Goal: Task Accomplishment & Management: Use online tool/utility

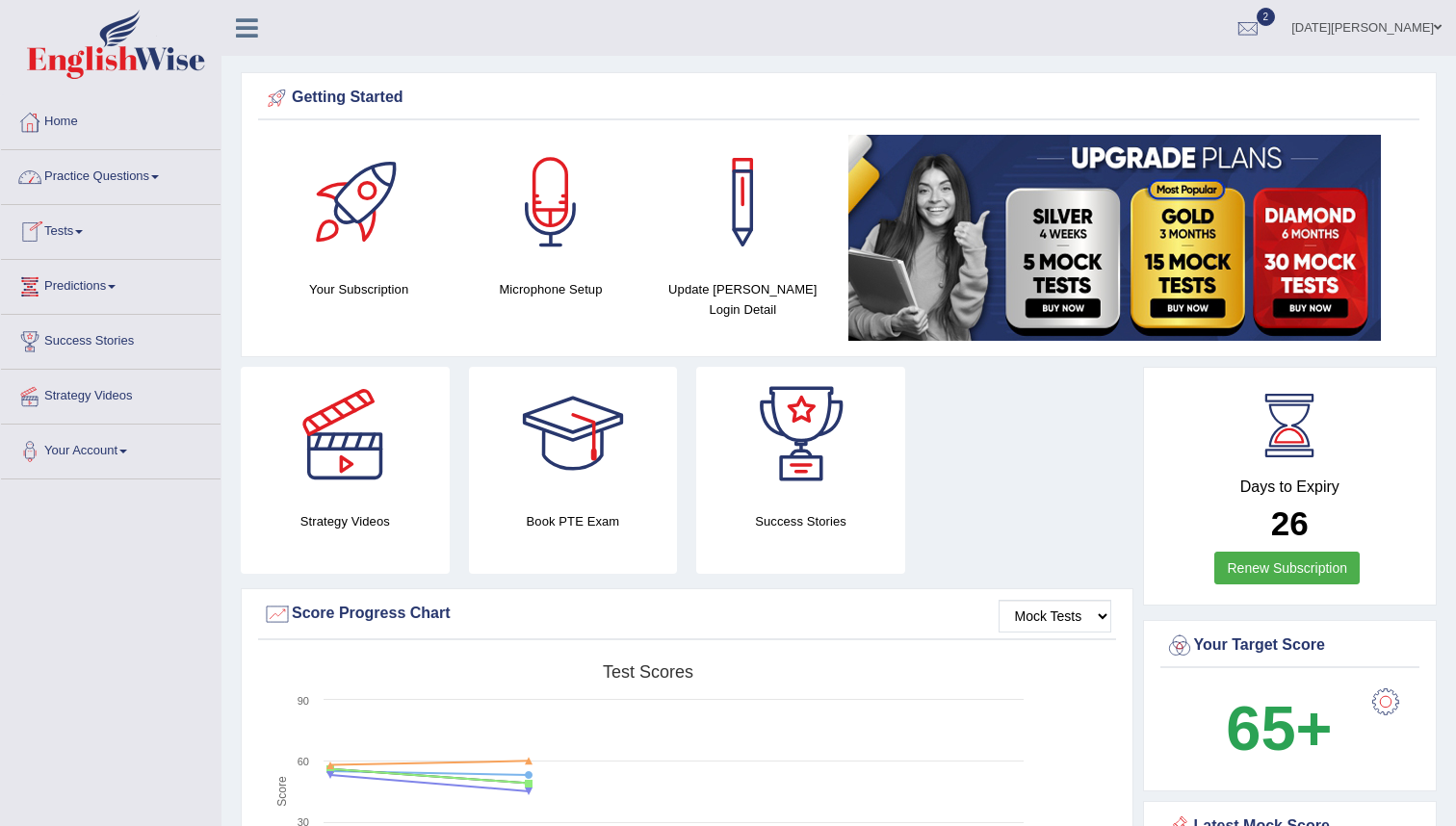
click at [75, 231] on link "Tests" at bounding box center [111, 229] width 220 height 48
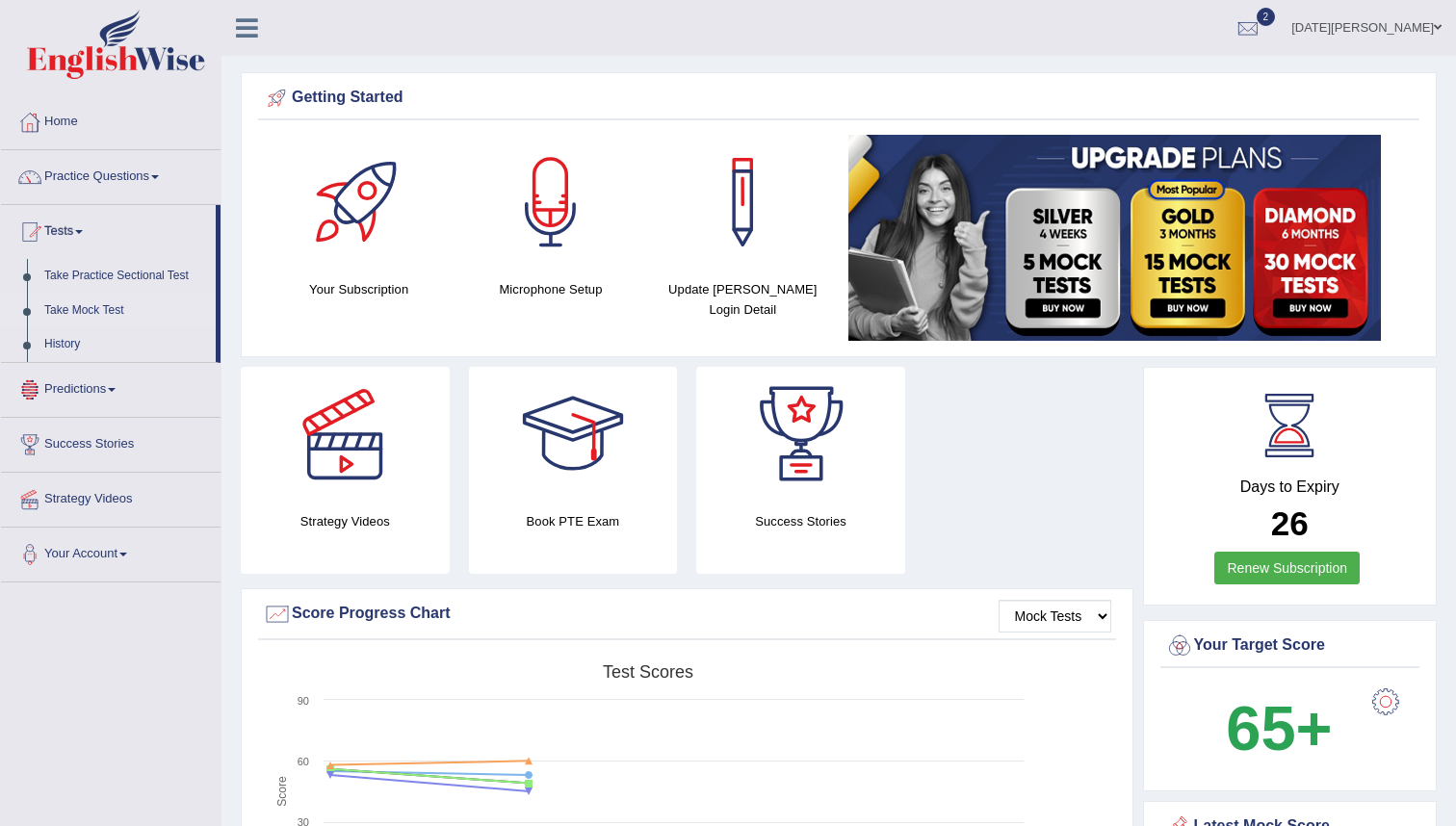
click at [97, 310] on link "Take Mock Test" at bounding box center [126, 311] width 180 height 35
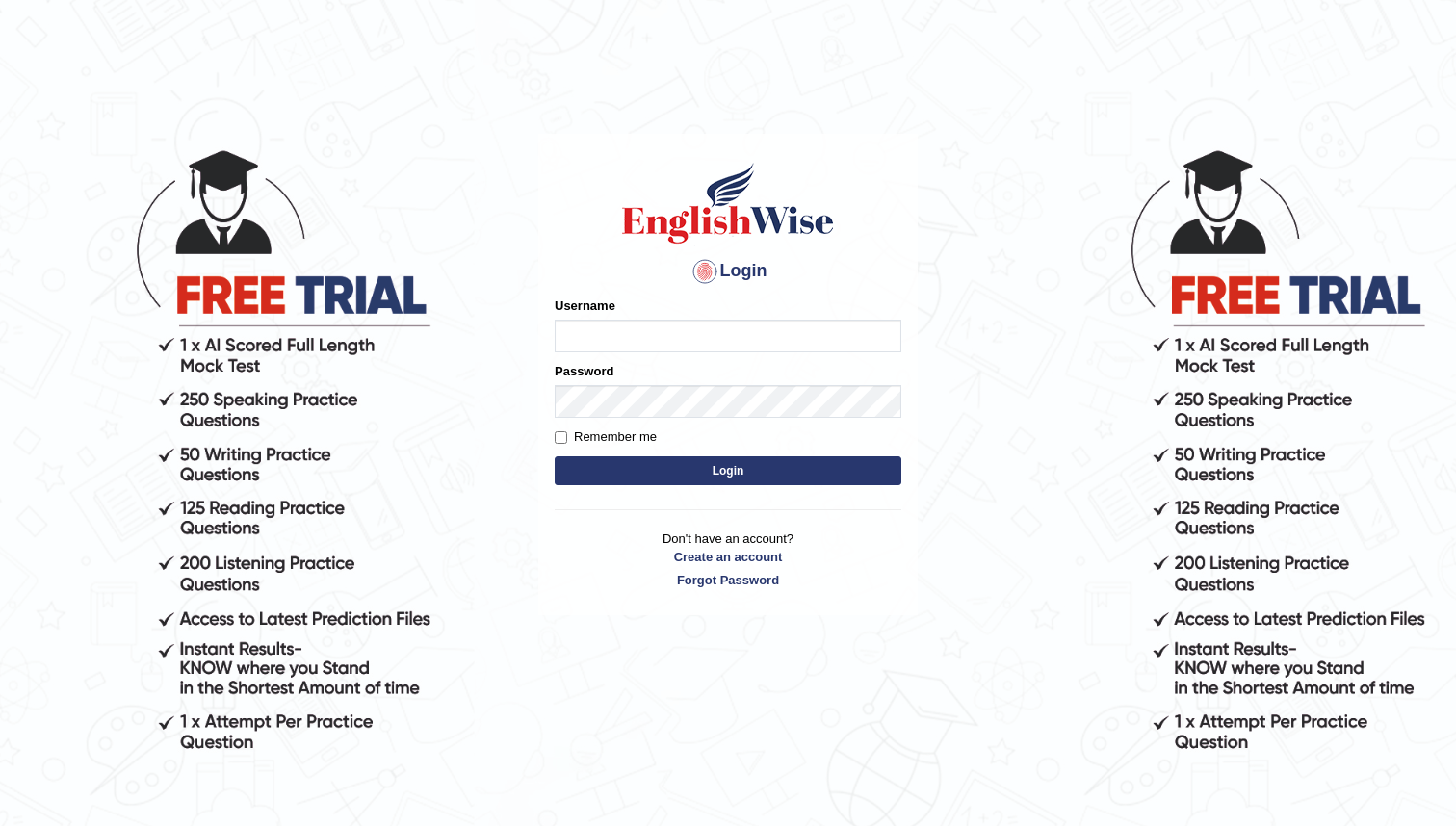
type input "bunbury6230_AC"
click at [760, 468] on button "Login" at bounding box center [728, 471] width 346 height 29
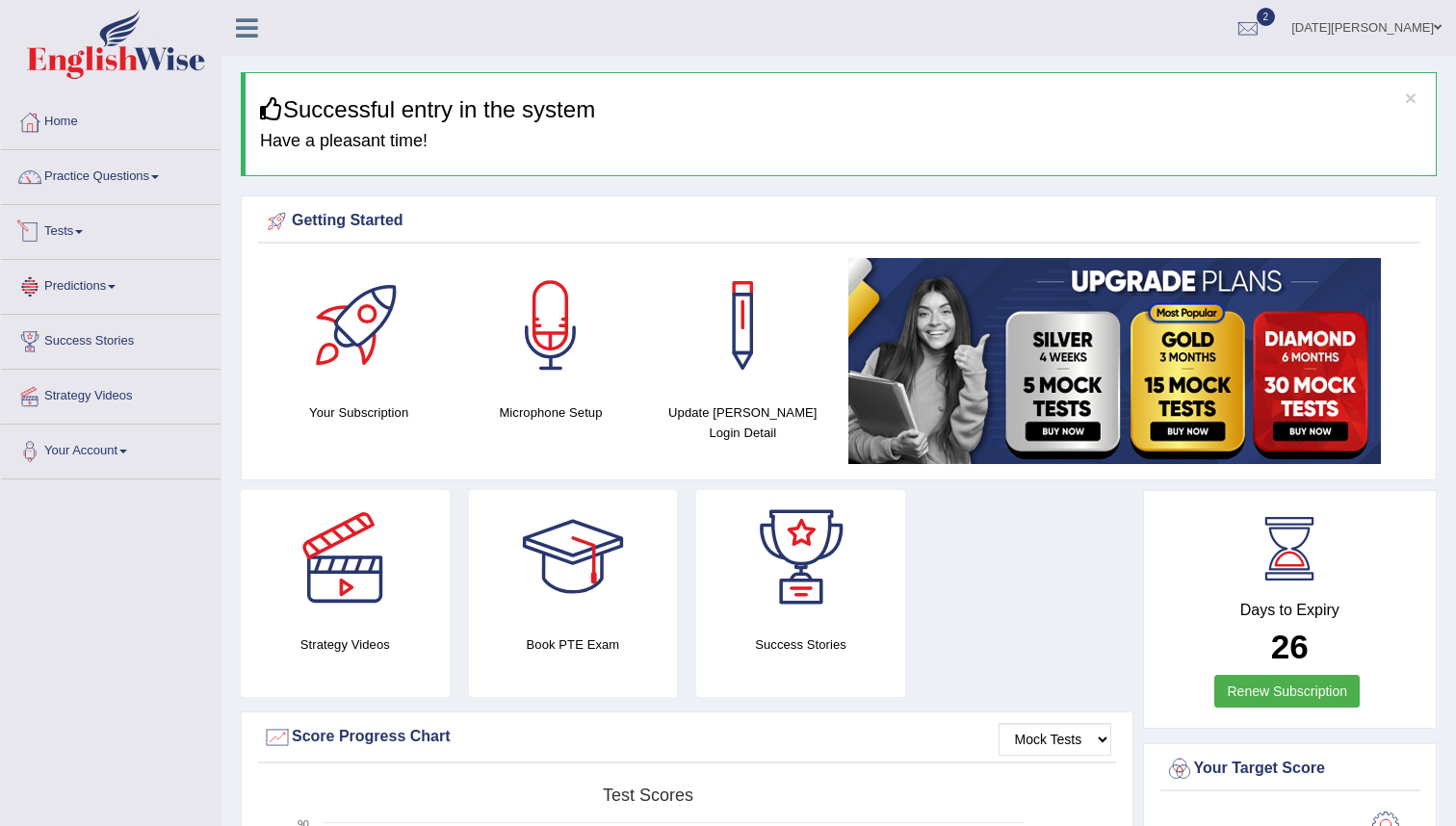
click at [82, 231] on link "Tests" at bounding box center [111, 229] width 220 height 48
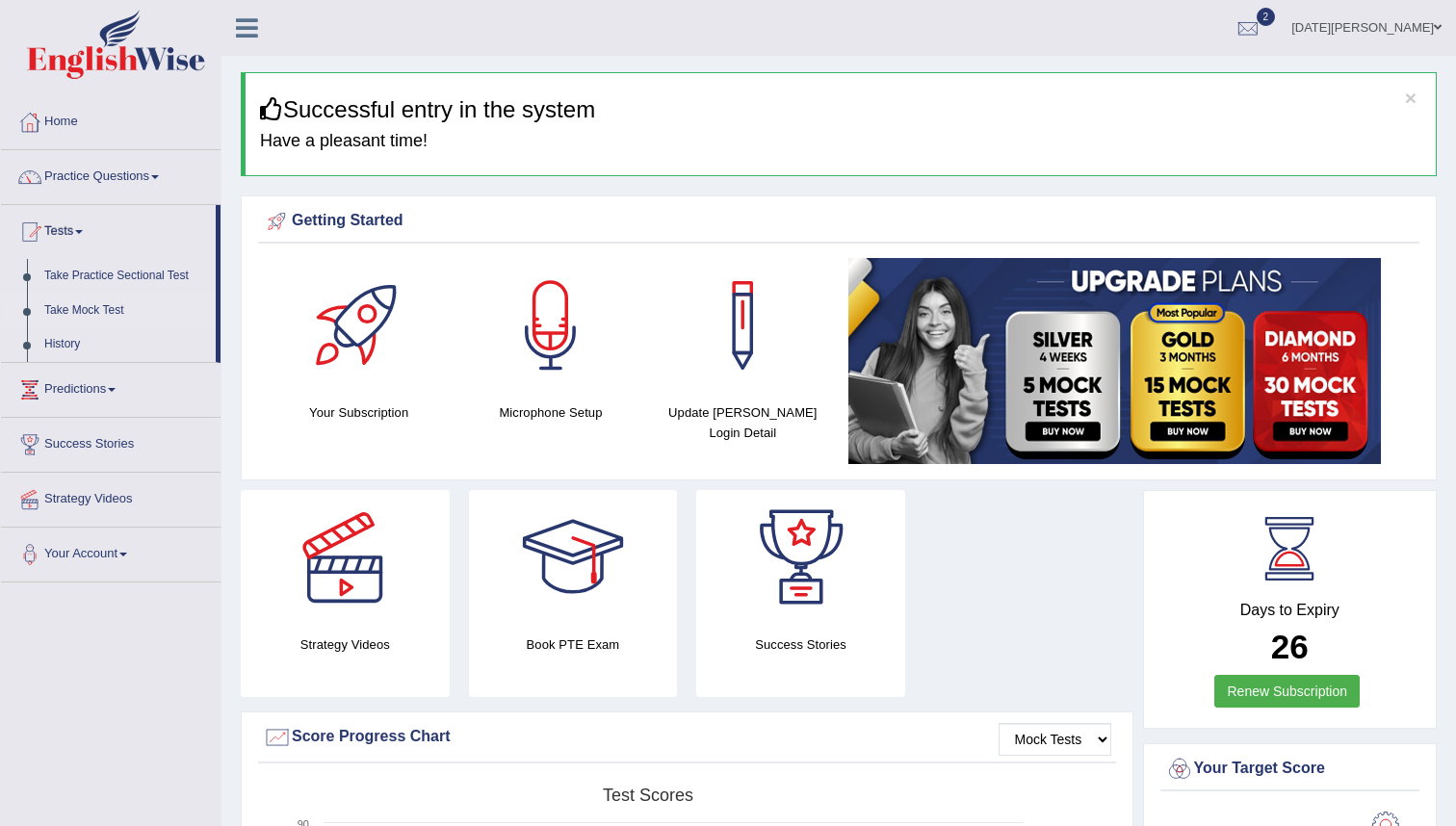
click at [89, 310] on link "Take Mock Test" at bounding box center [126, 311] width 180 height 35
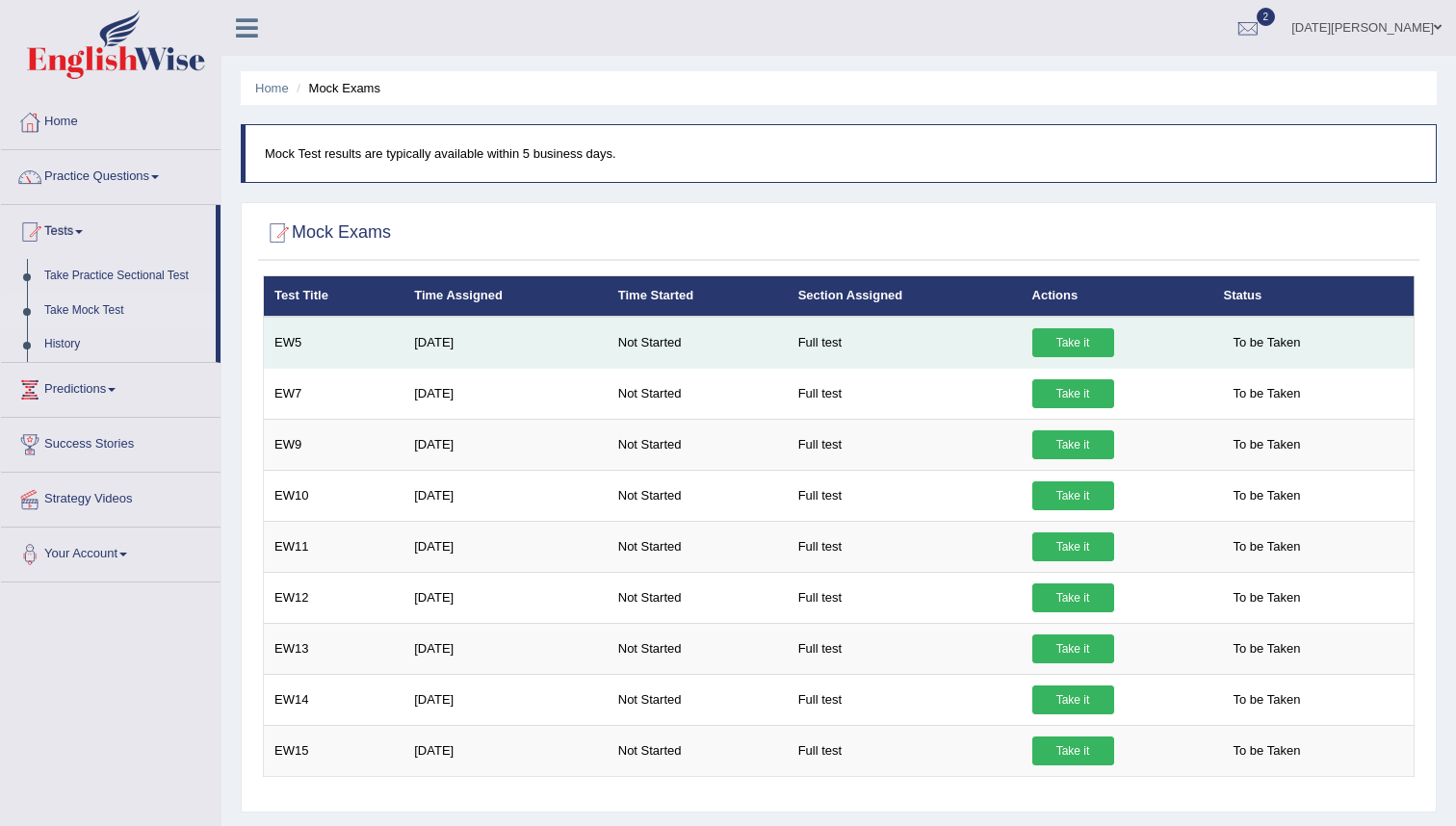
click at [1085, 341] on link "Take it" at bounding box center [1074, 342] width 82 height 29
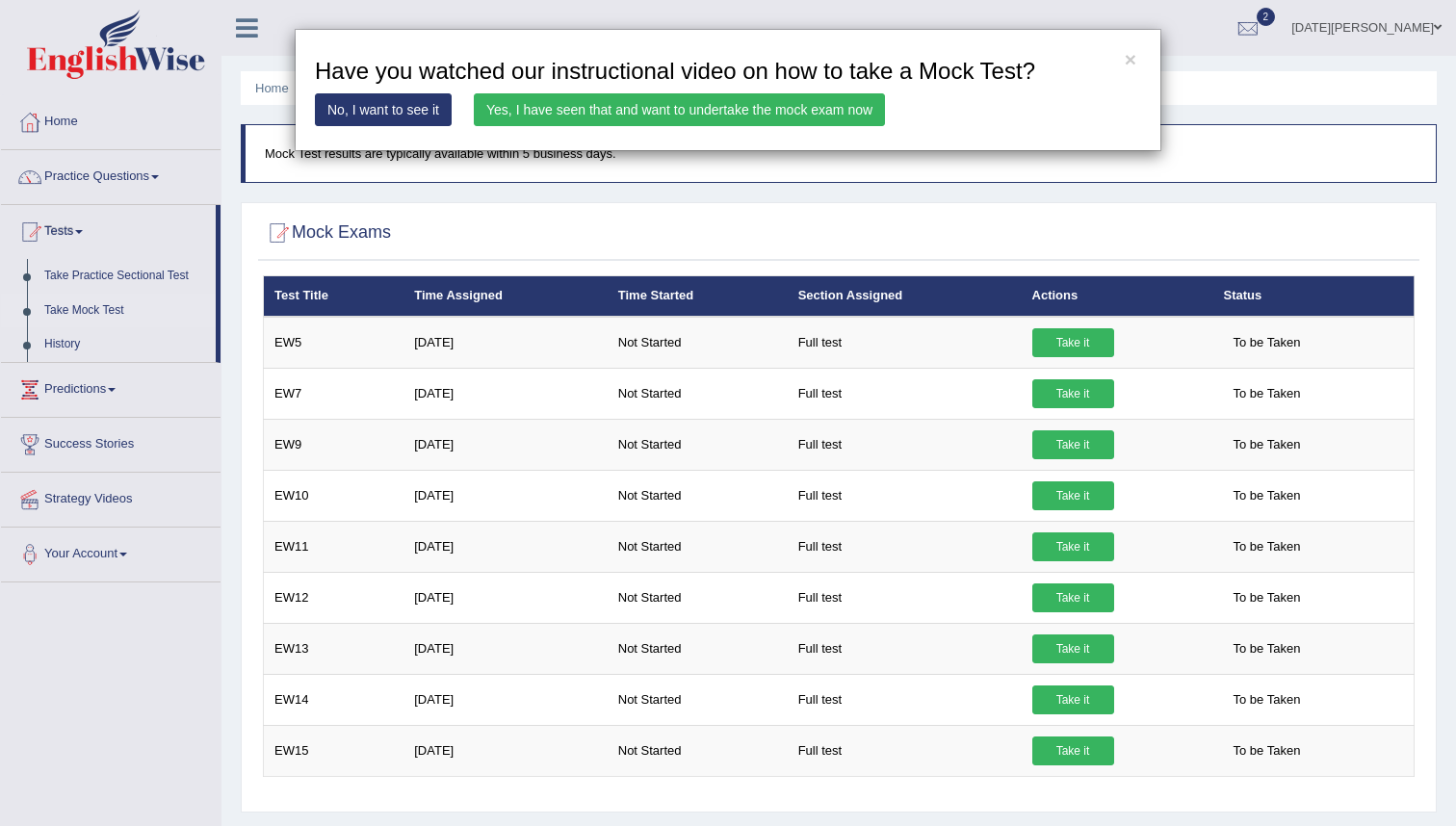
click at [570, 103] on link "Yes, I have seen that and want to undertake the mock exam now" at bounding box center [679, 110] width 411 height 33
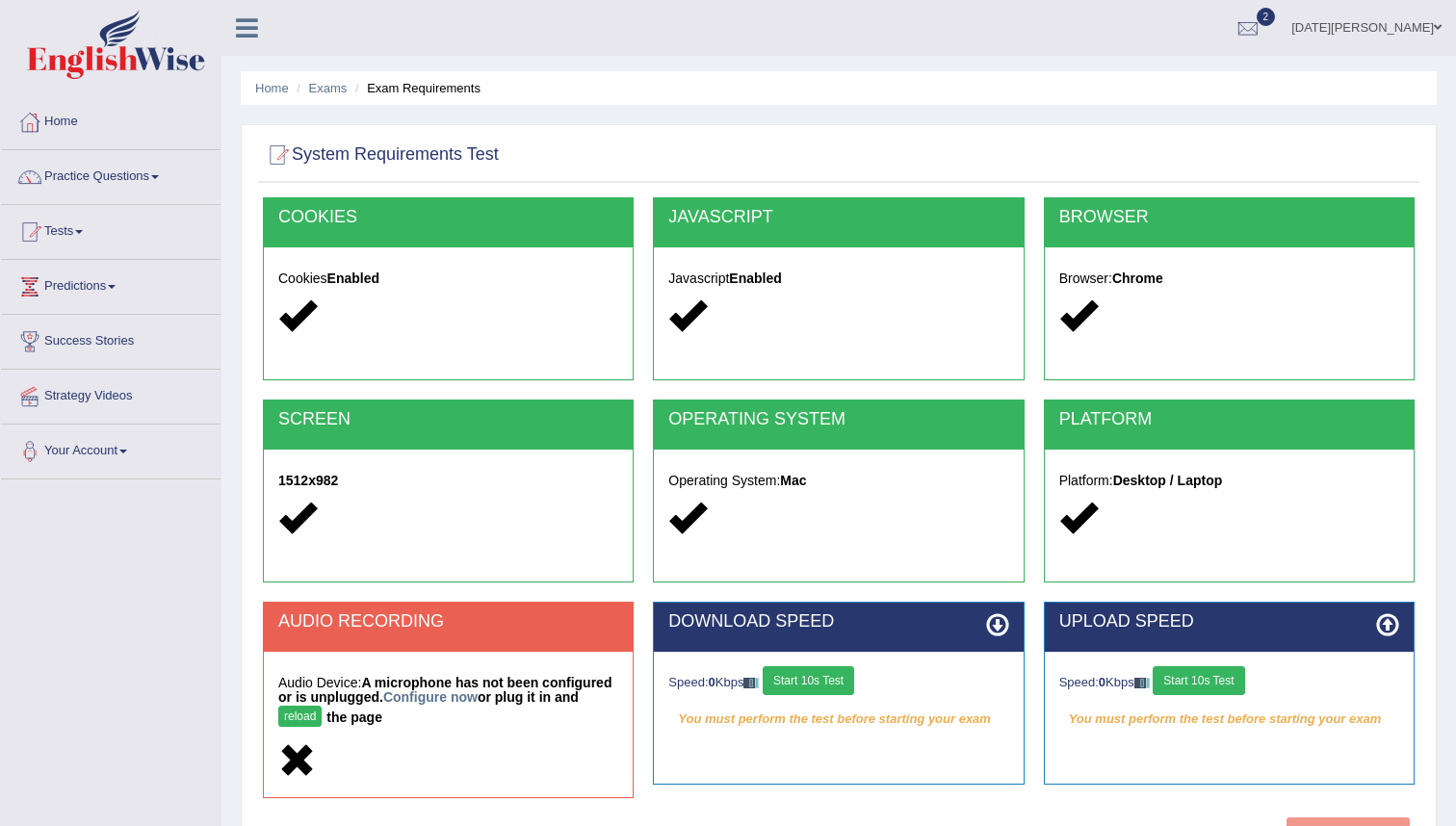
click at [307, 717] on button "reload" at bounding box center [300, 716] width 44 height 21
click at [457, 696] on link "Configure now" at bounding box center [430, 697] width 94 height 16
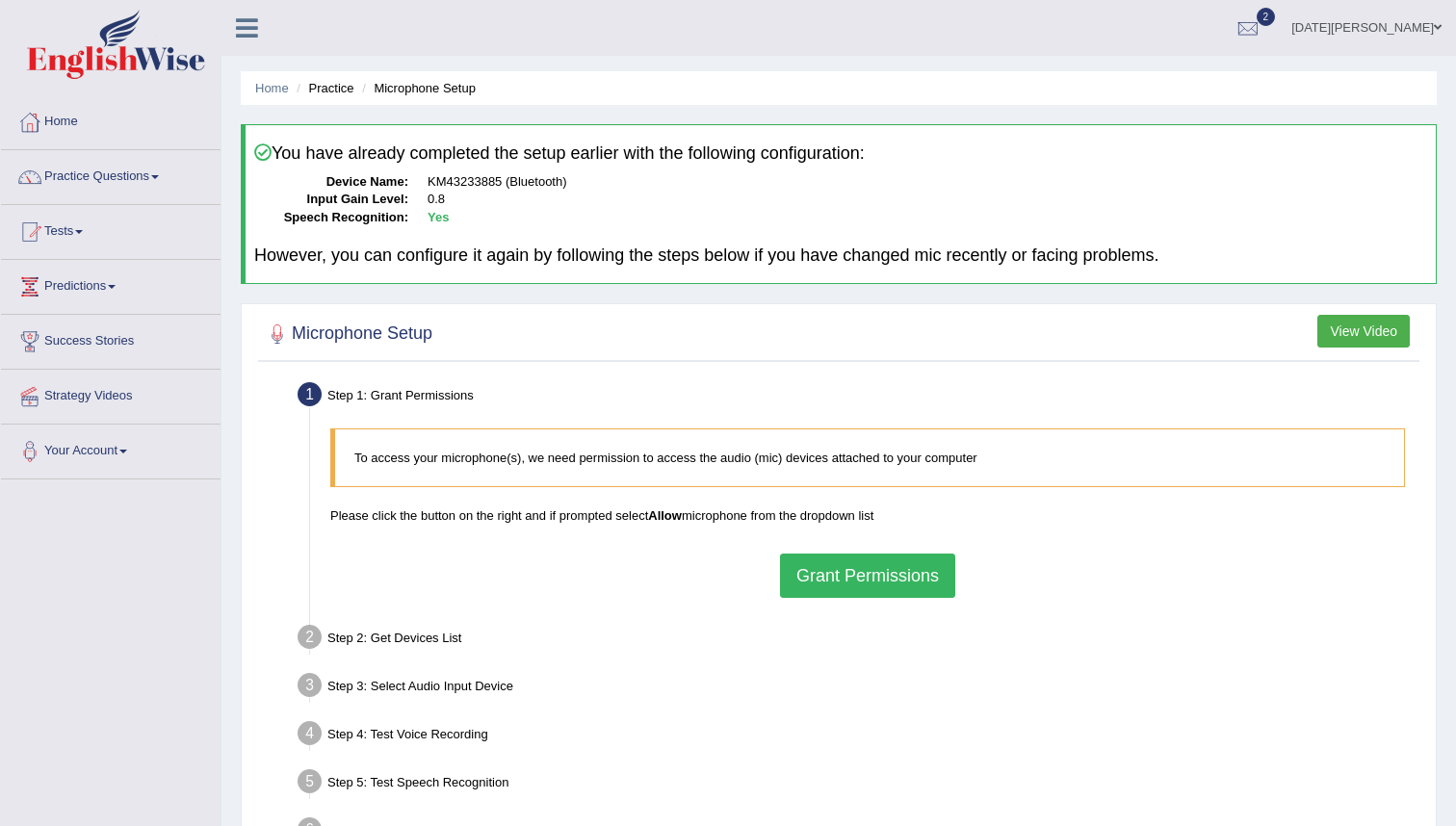
click at [864, 575] on button "Grant Permissions" at bounding box center [867, 576] width 175 height 45
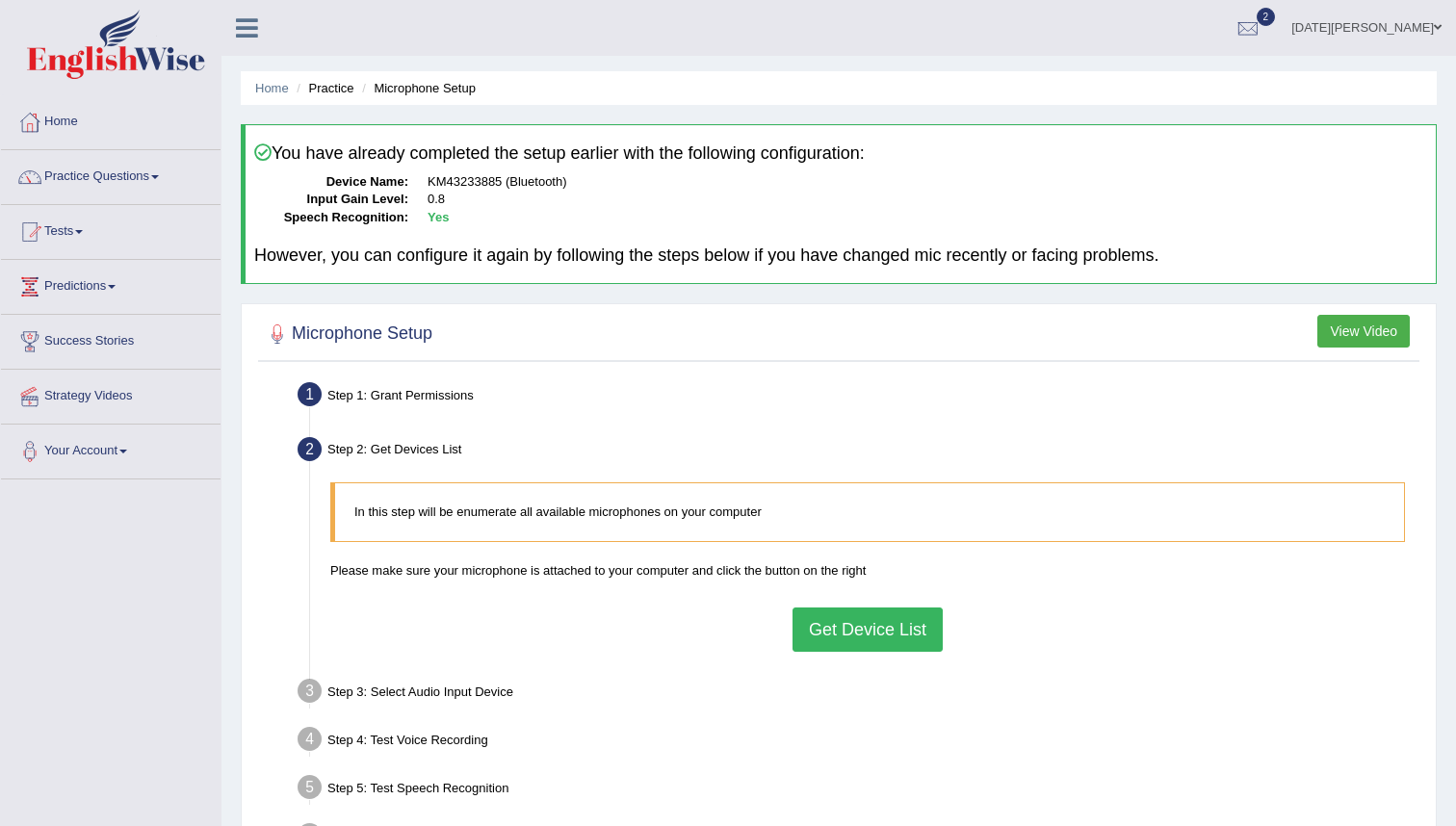
click at [865, 629] on button "Get Device List" at bounding box center [867, 629] width 150 height 45
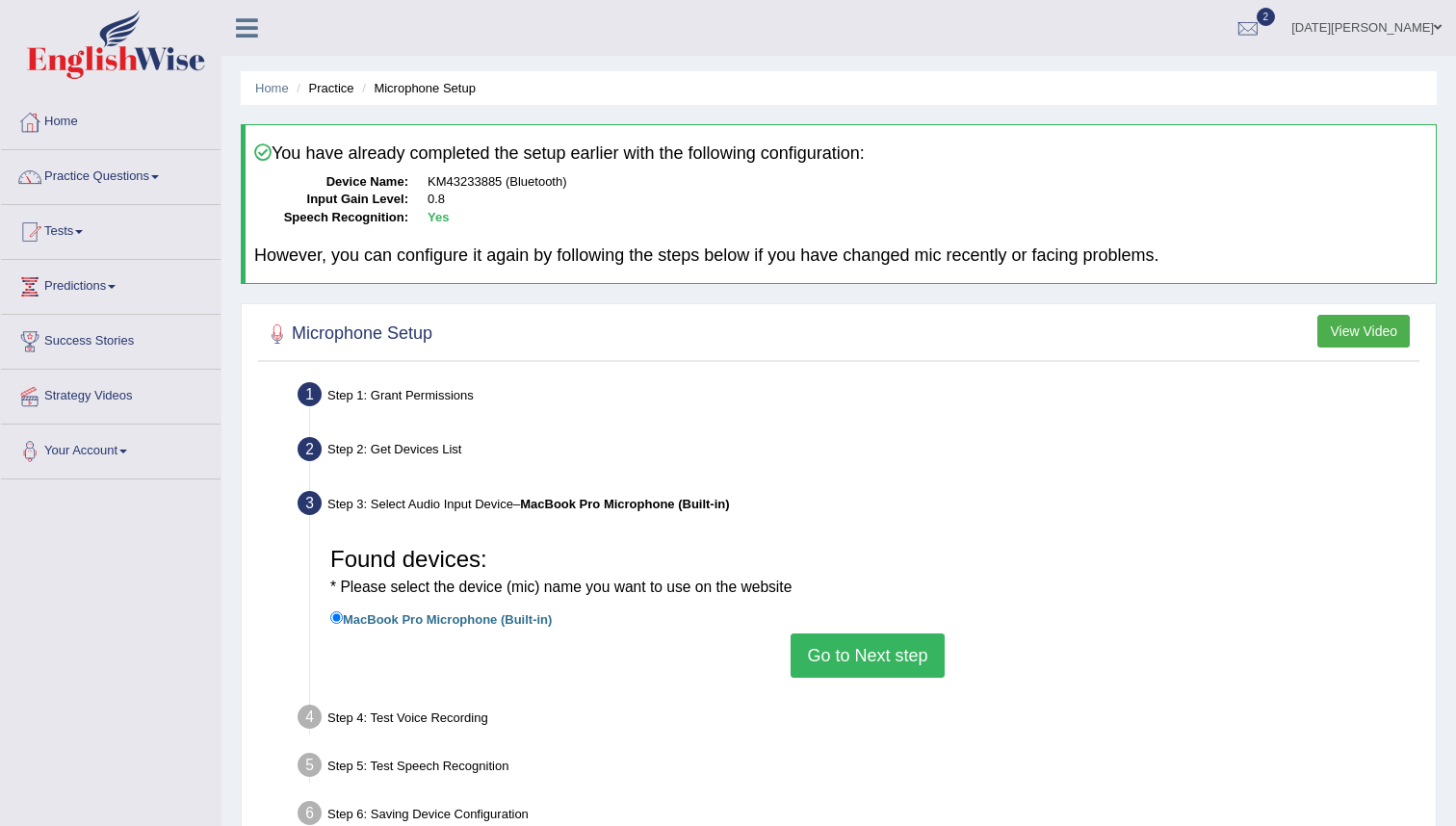
click at [871, 660] on button "Go to Next step" at bounding box center [866, 656] width 153 height 45
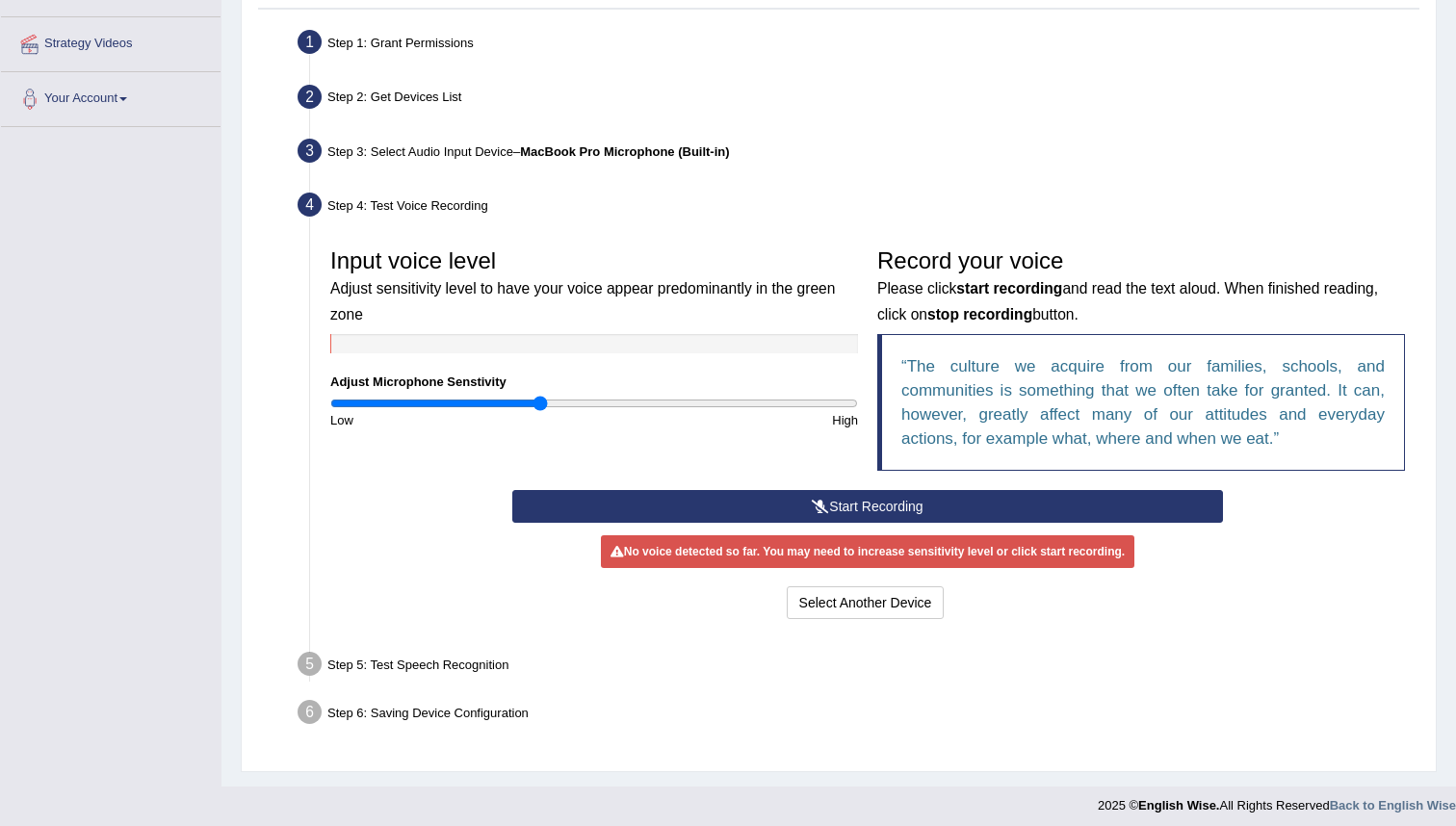
scroll to position [360, 0]
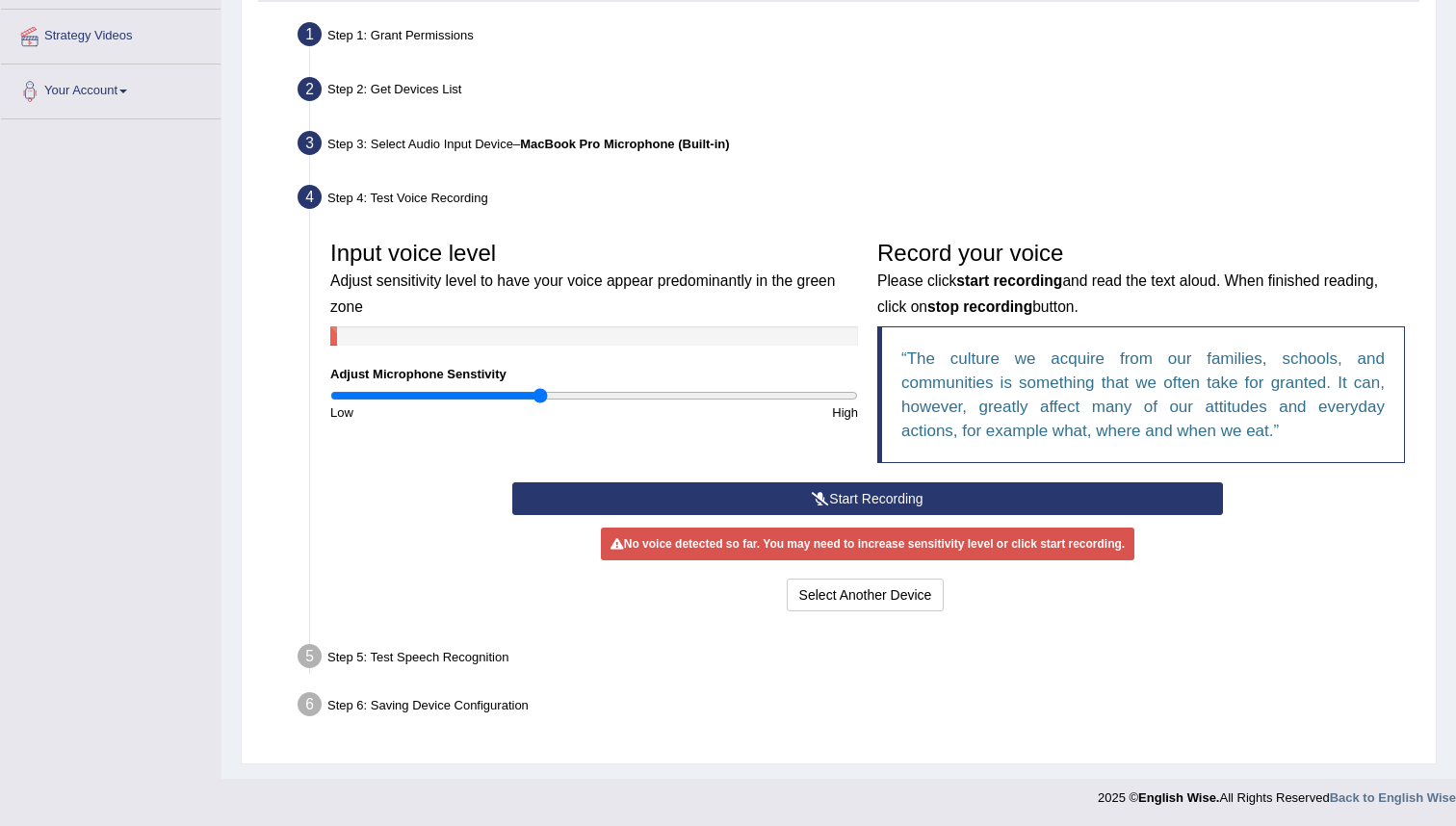
click at [873, 497] on button "Start Recording" at bounding box center [866, 499] width 710 height 33
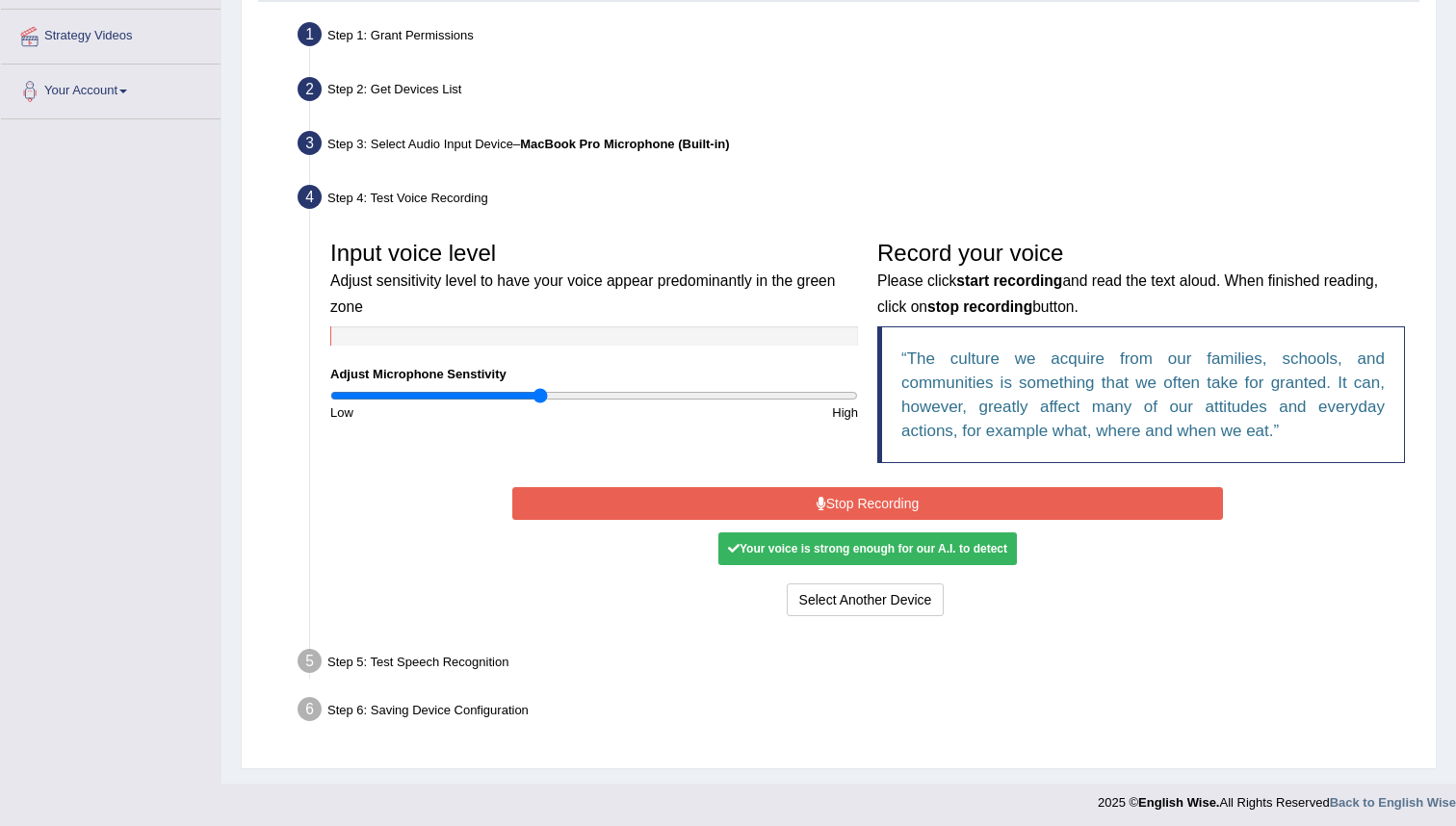
click at [896, 502] on button "Stop Recording" at bounding box center [866, 504] width 710 height 33
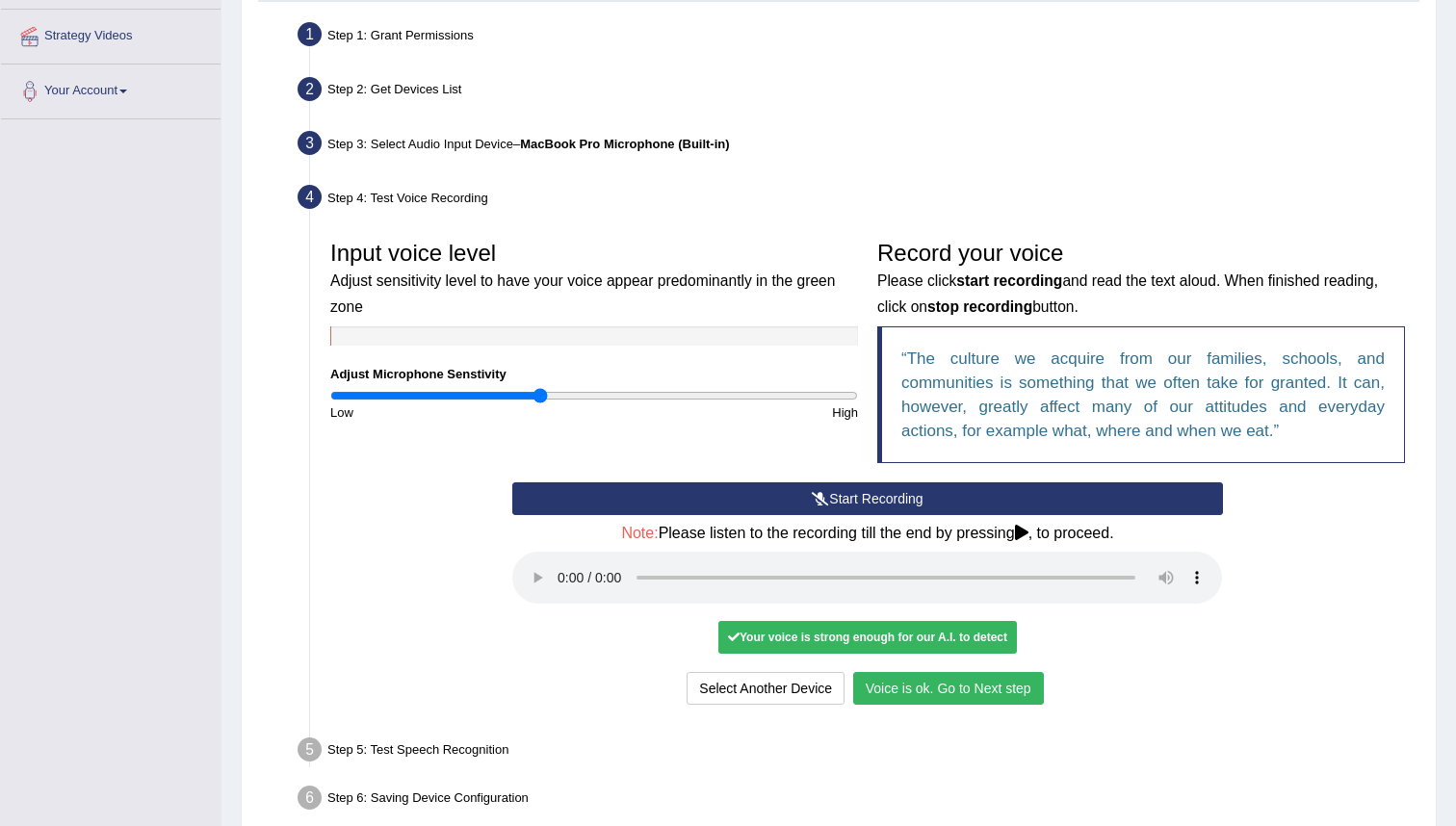
click at [937, 689] on button "Voice is ok. Go to Next step" at bounding box center [948, 689] width 191 height 33
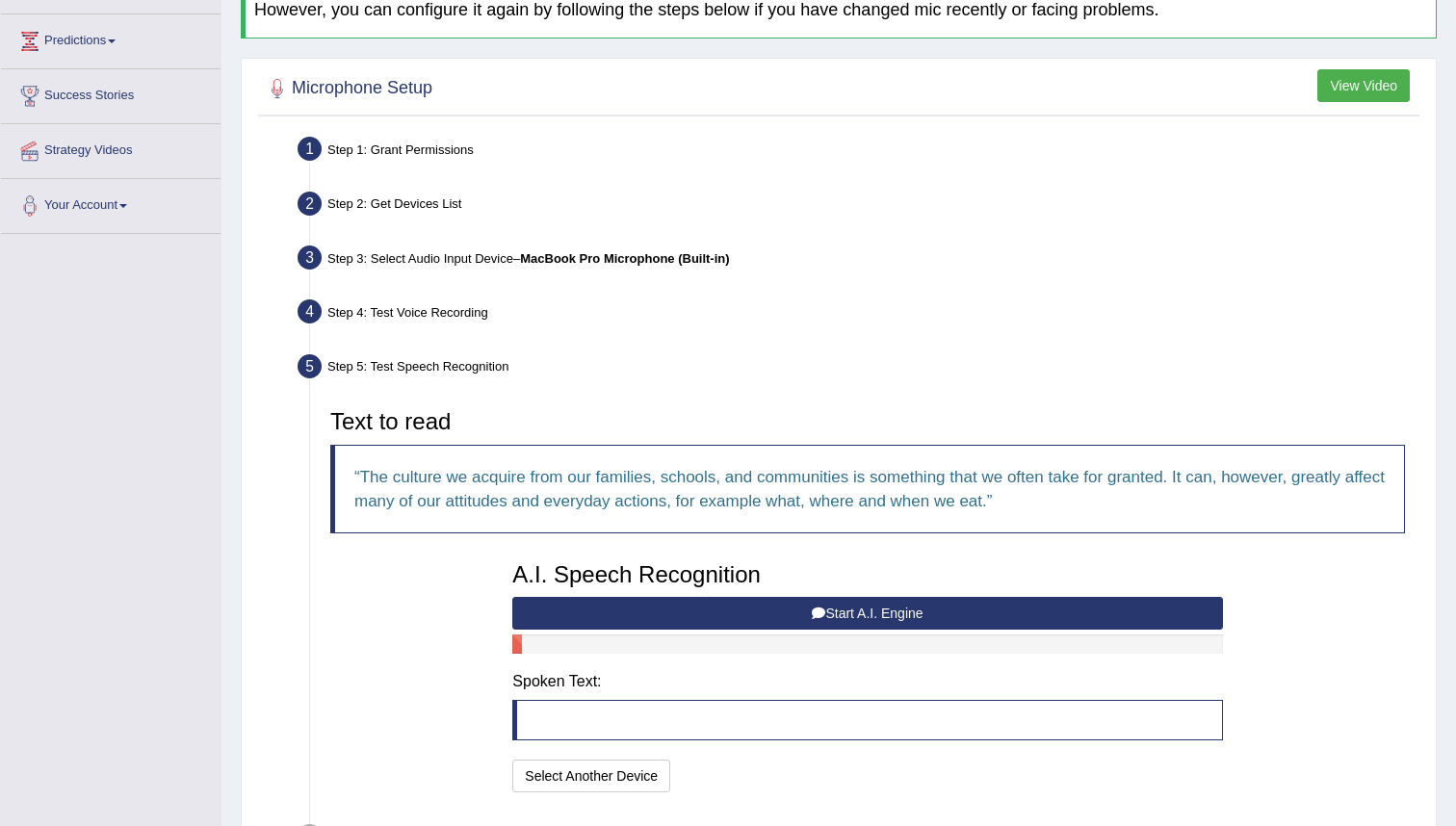
scroll to position [0, 0]
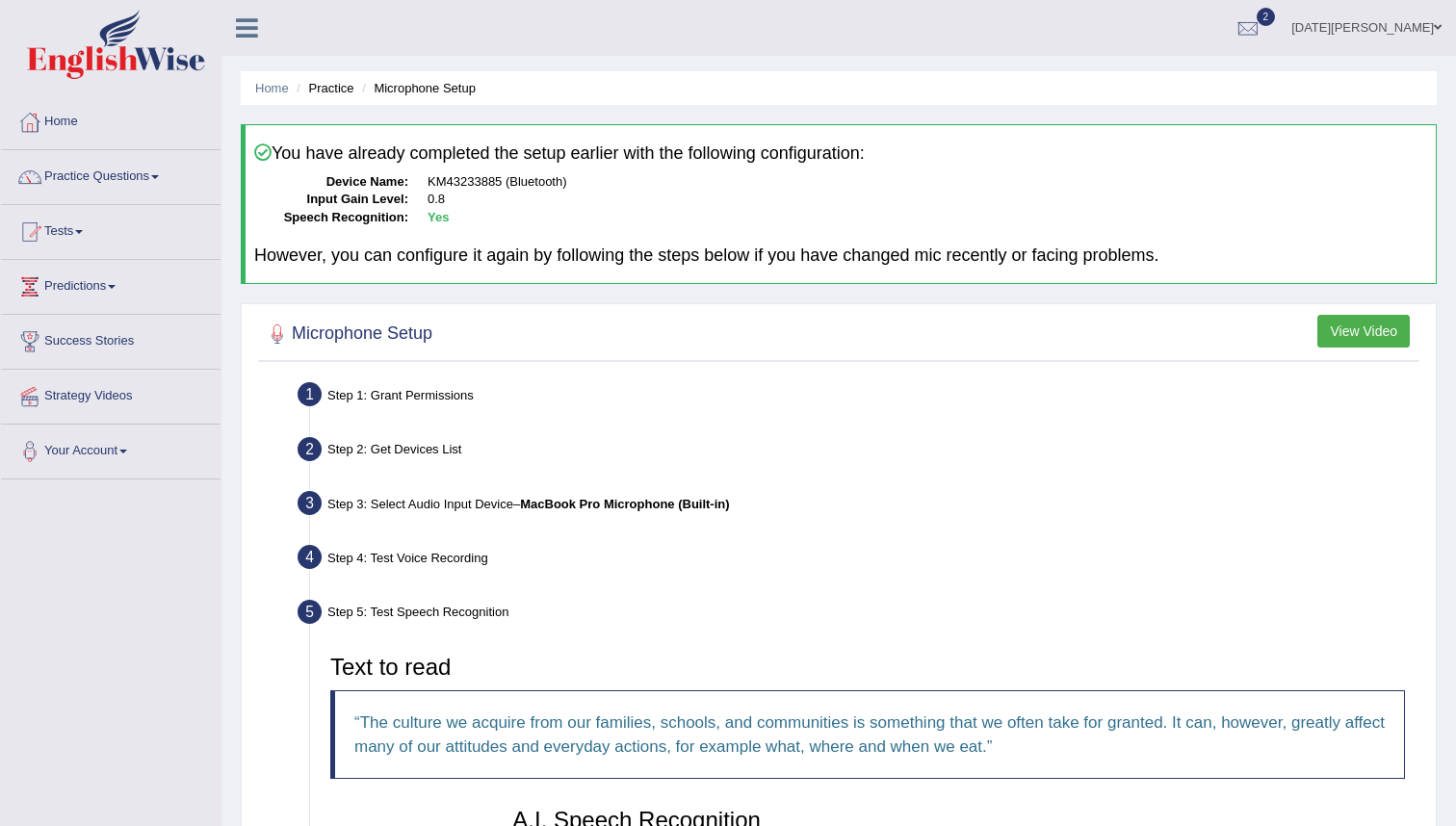
click at [1368, 331] on button "View Video" at bounding box center [1363, 331] width 92 height 33
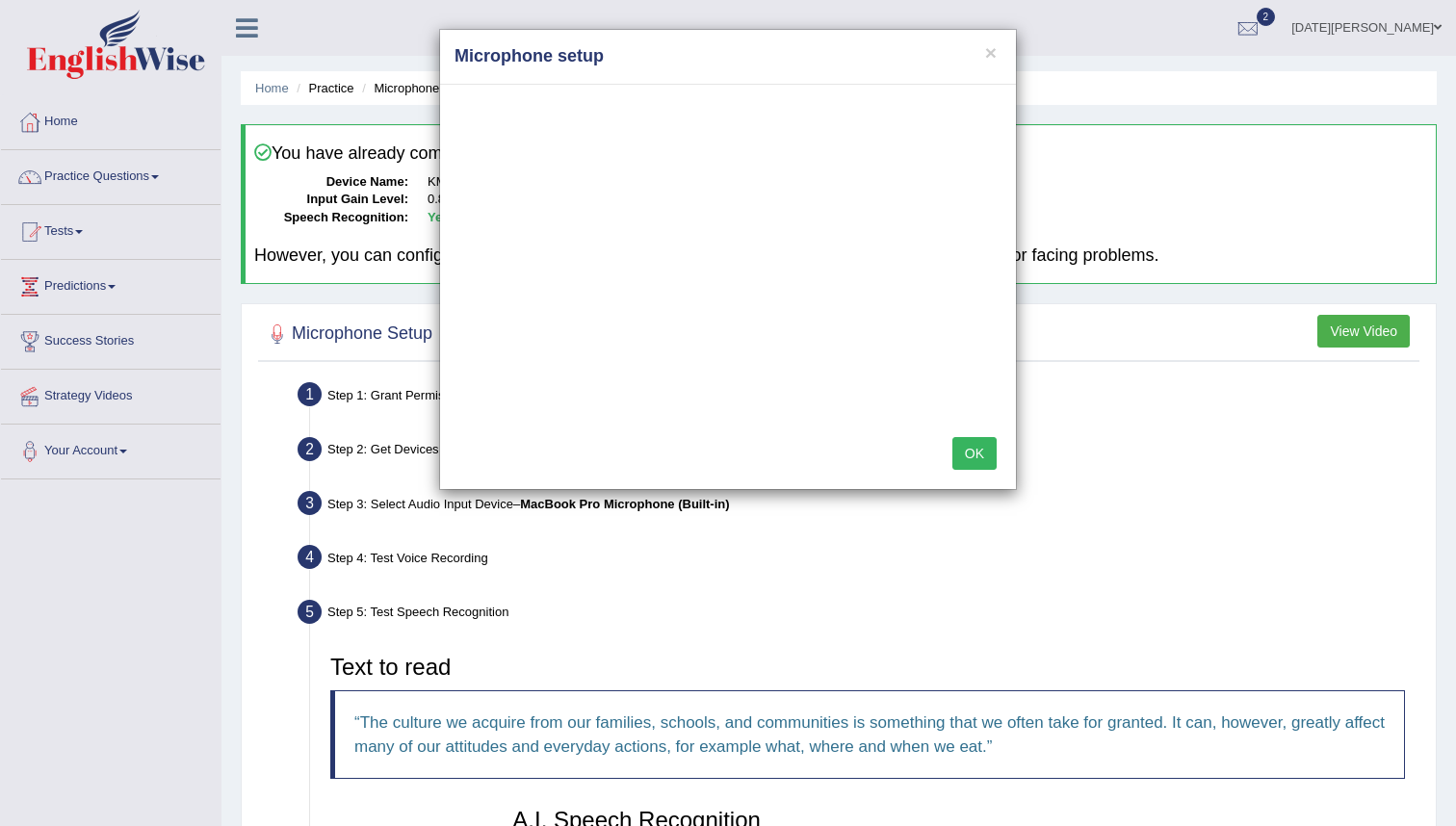
click at [977, 459] on button "OK" at bounding box center [974, 453] width 45 height 33
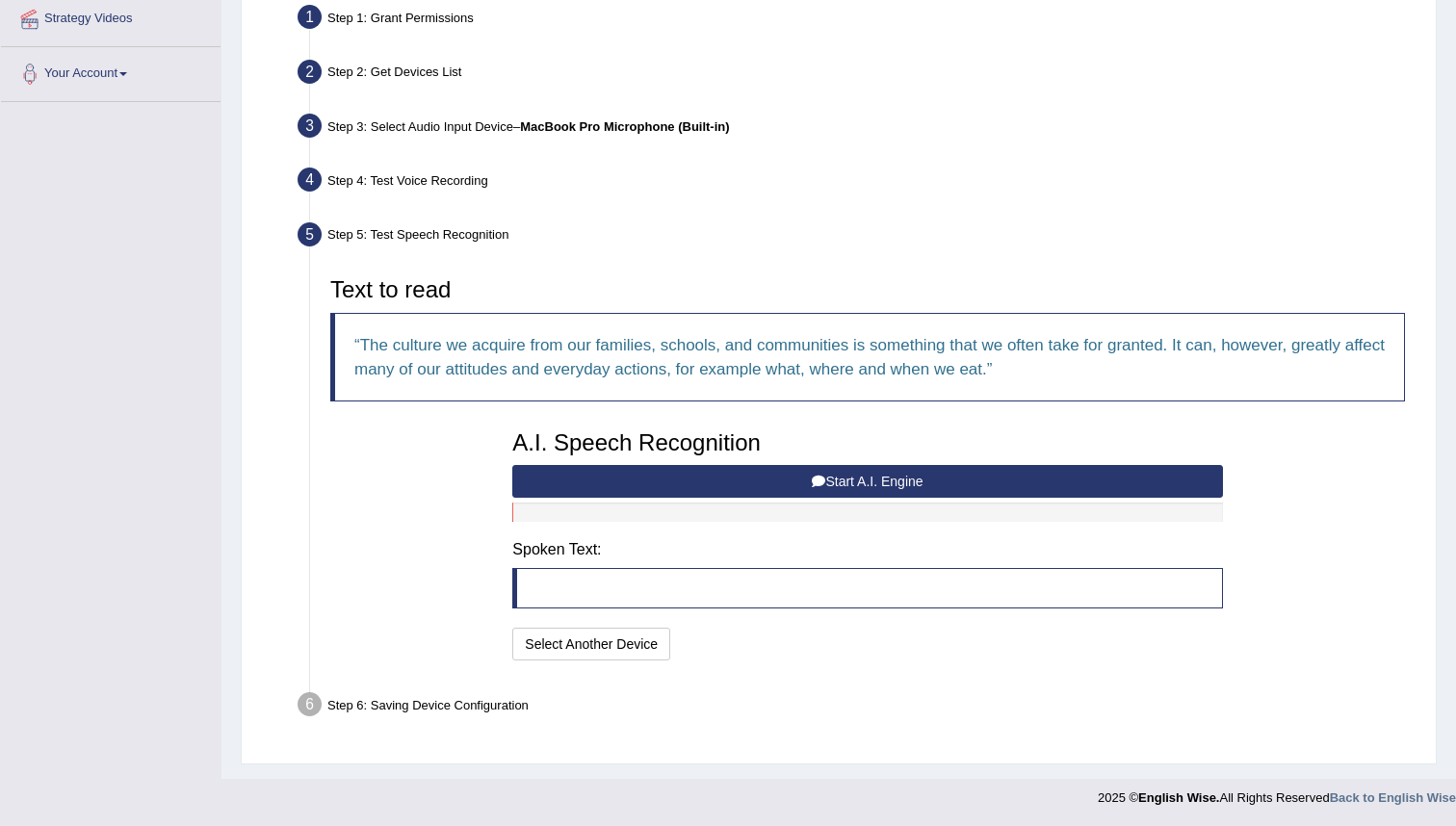
scroll to position [377, 0]
click at [888, 476] on button "Start A.I. Engine" at bounding box center [866, 482] width 710 height 33
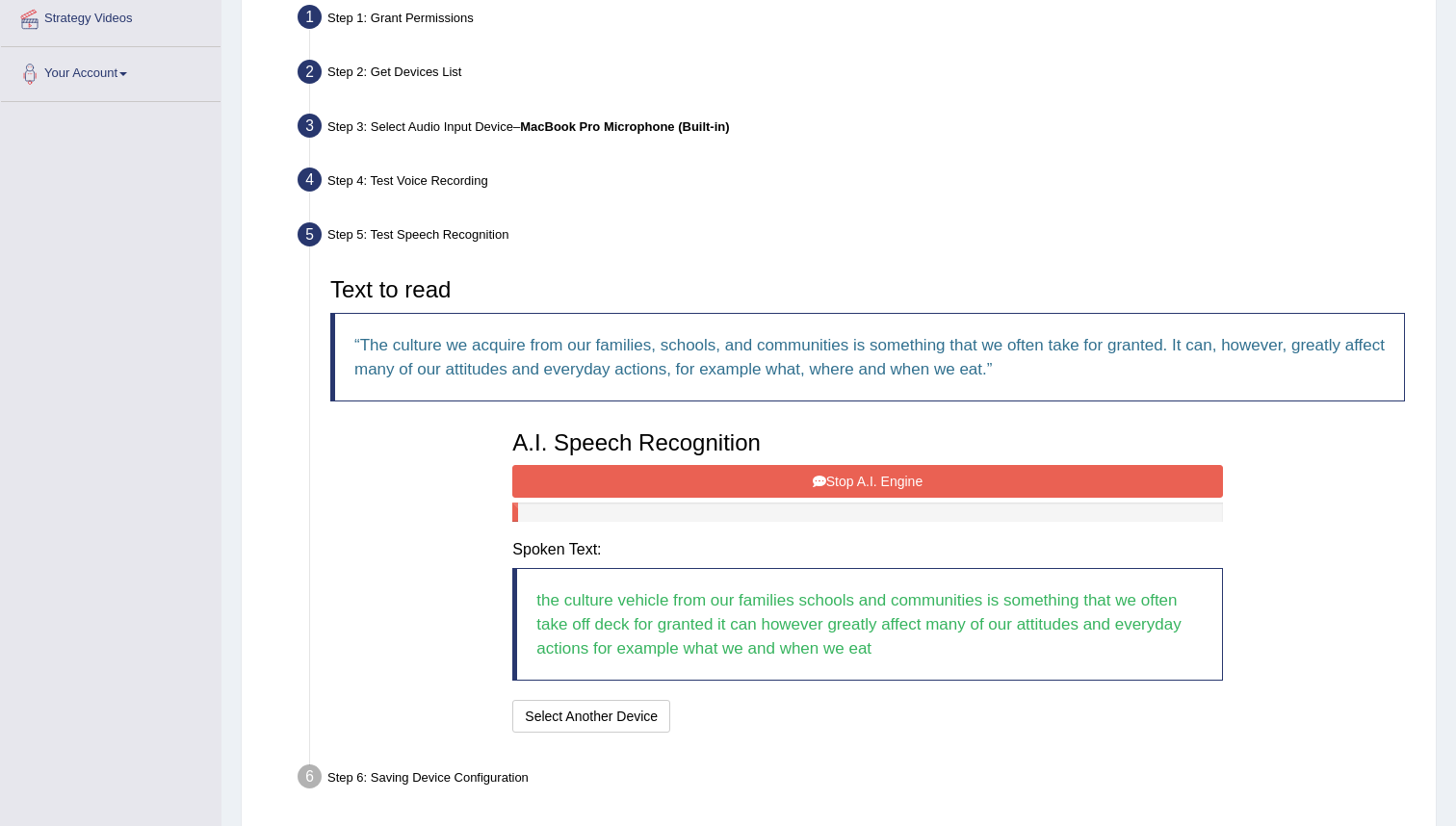
click at [901, 482] on button "Stop A.I. Engine" at bounding box center [866, 482] width 710 height 33
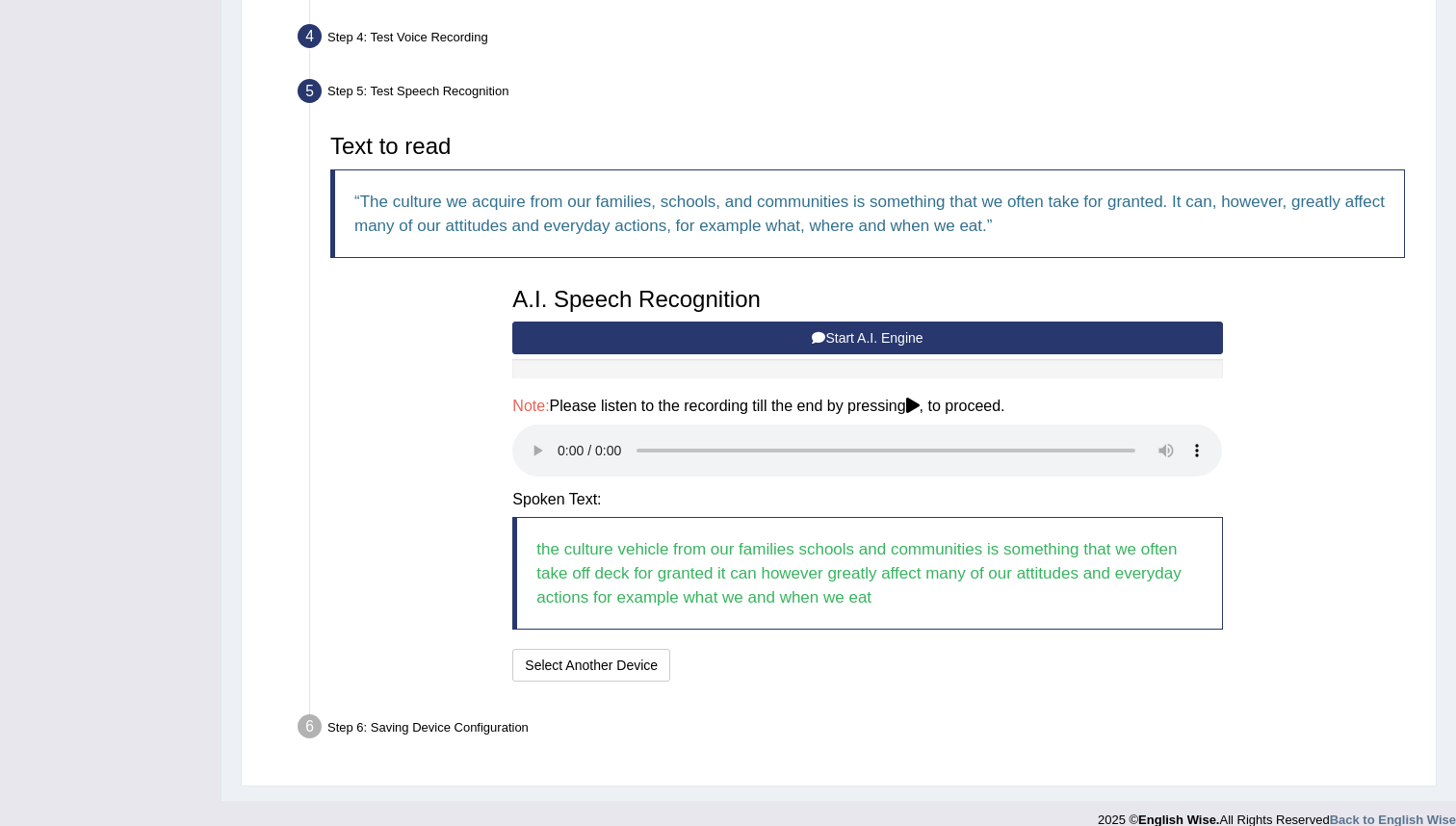
scroll to position [543, 0]
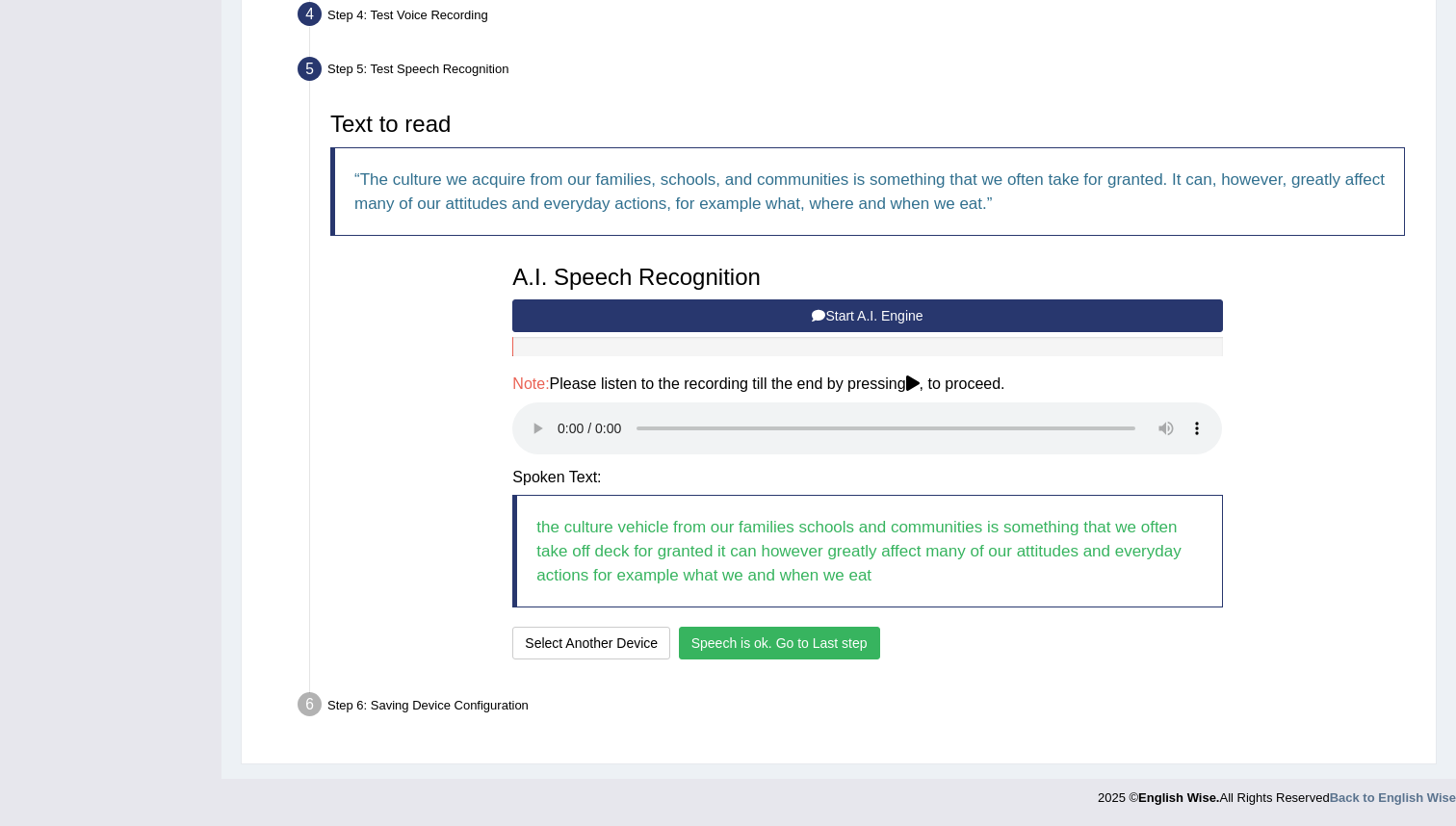
click at [792, 653] on button "Speech is ok. Go to Last step" at bounding box center [779, 643] width 201 height 33
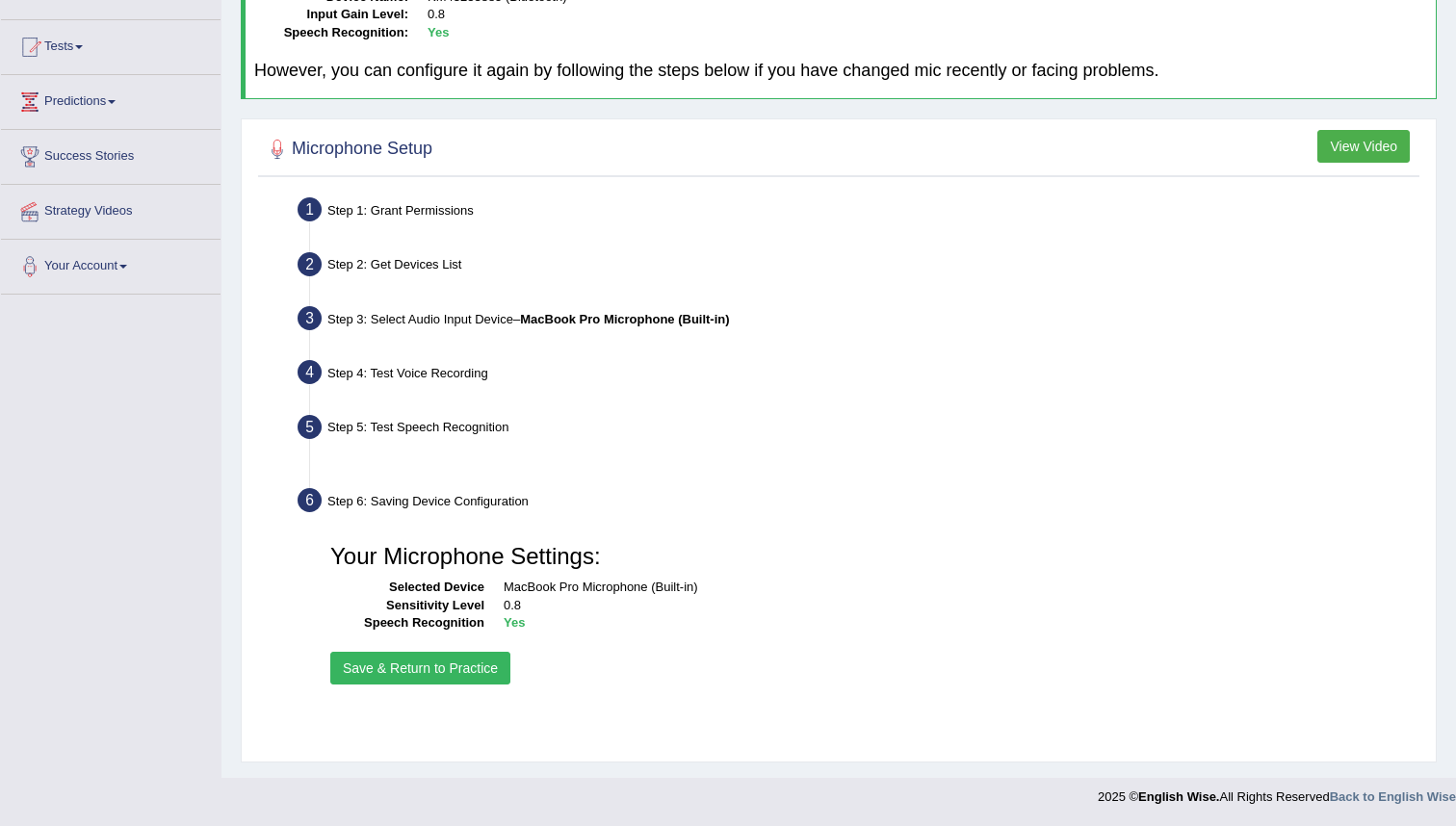
scroll to position [185, 0]
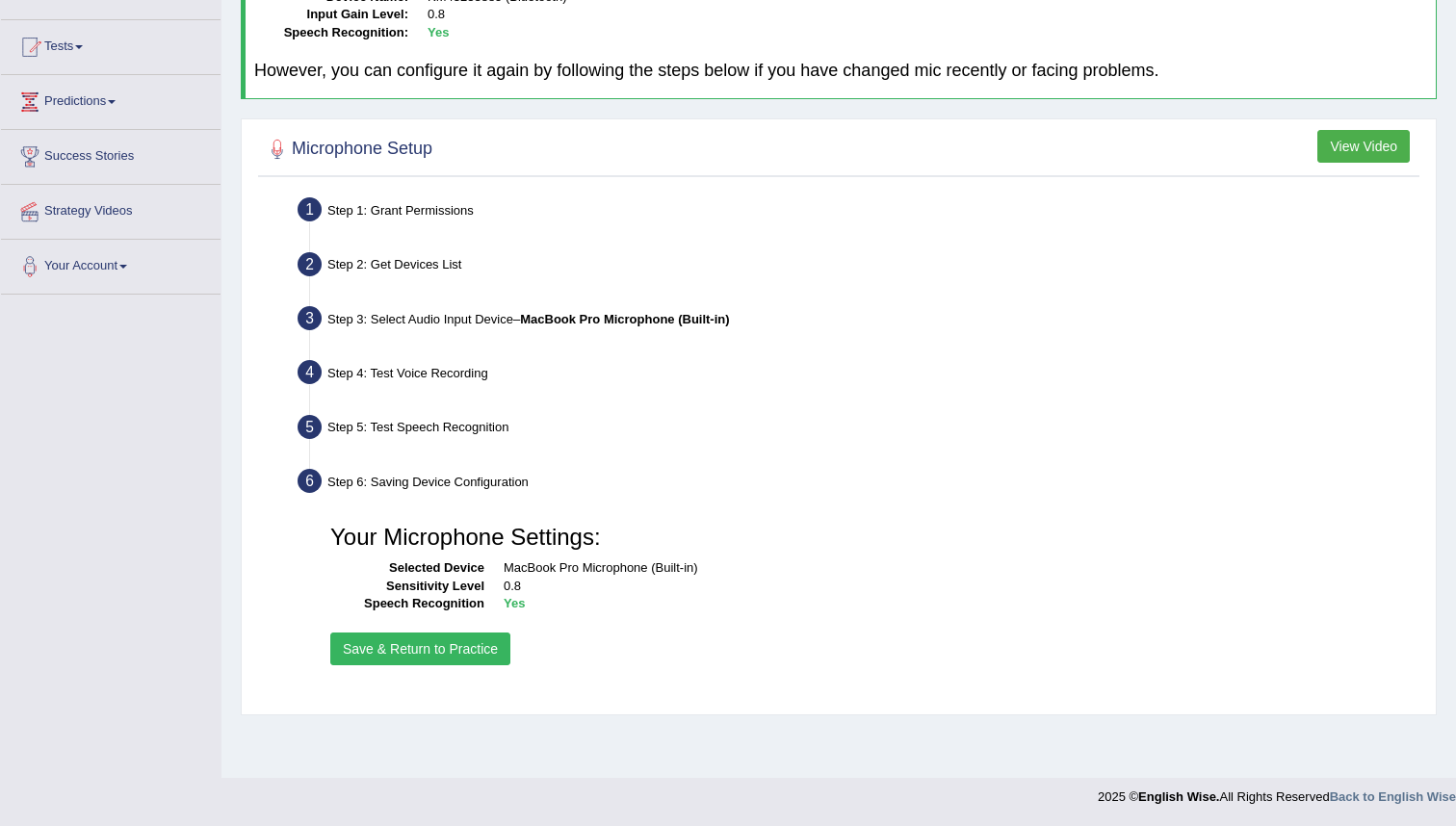
click at [424, 646] on button "Save & Return to Practice" at bounding box center [419, 649] width 180 height 33
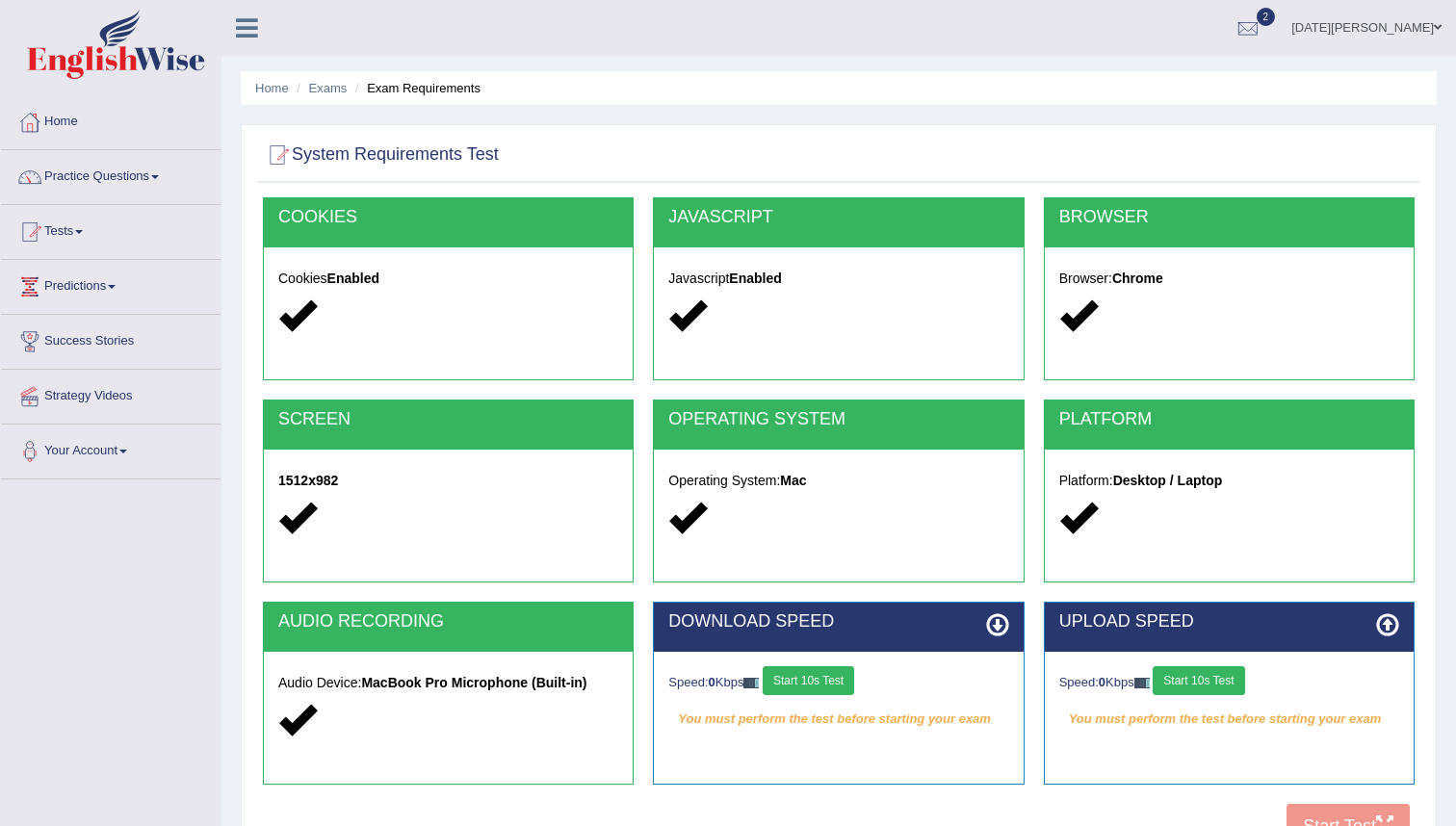
click at [834, 673] on button "Start 10s Test" at bounding box center [809, 681] width 91 height 29
click at [1228, 682] on button "Start 10s Test" at bounding box center [1198, 681] width 91 height 29
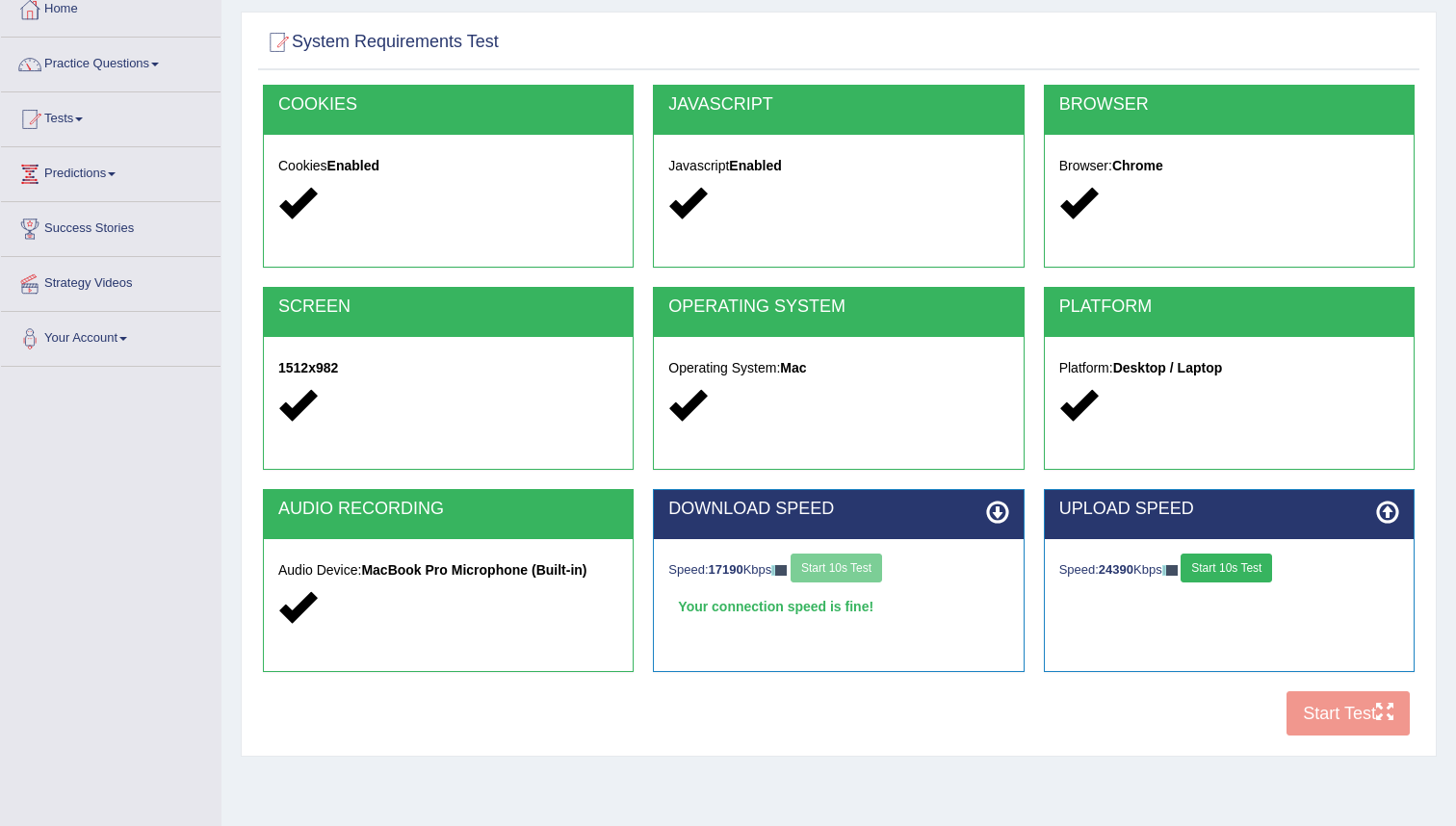
scroll to position [132, 0]
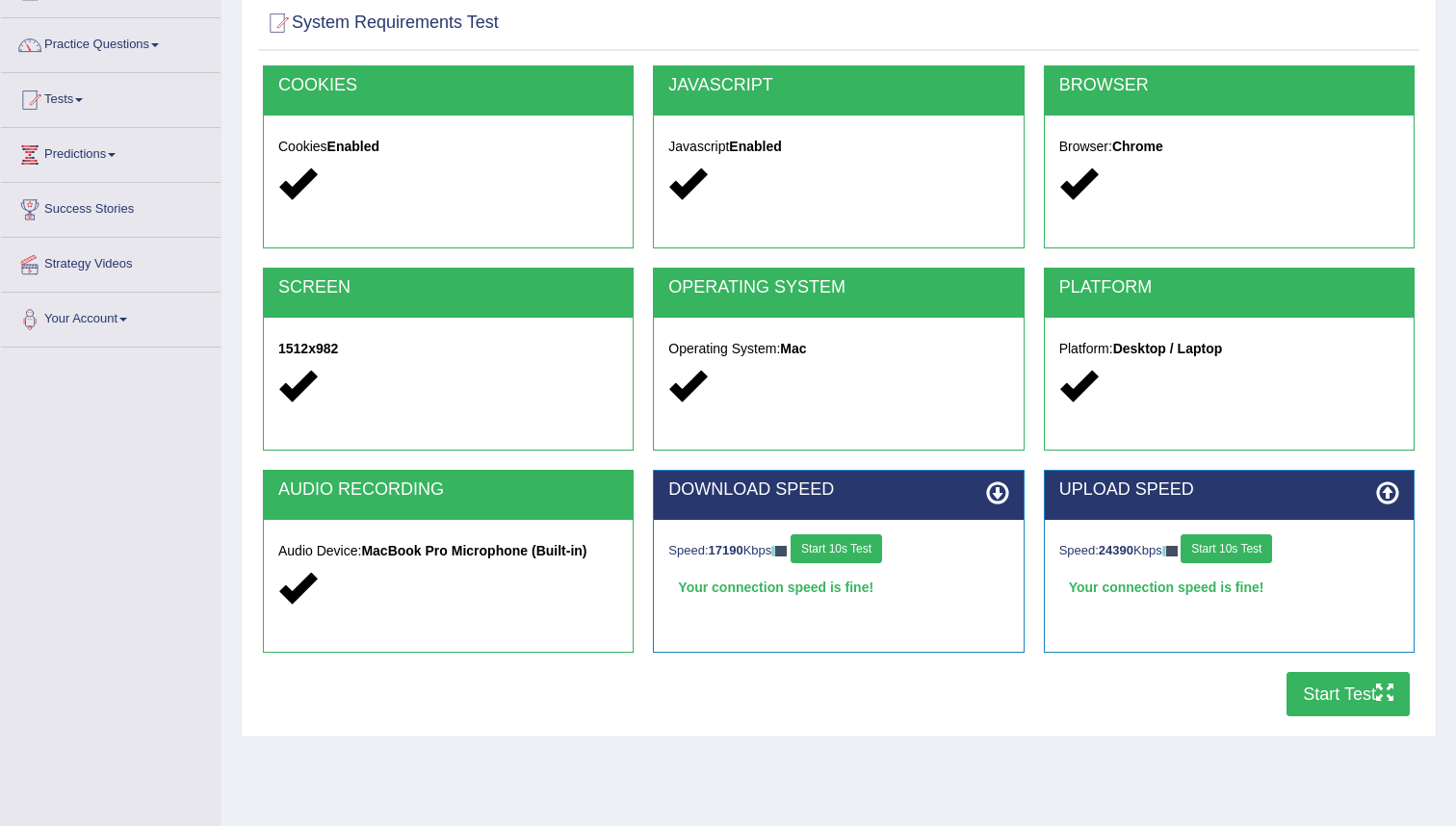
click at [1329, 696] on button "Start Test" at bounding box center [1348, 695] width 124 height 45
